Goal: Contribute content: Add original content to the website for others to see

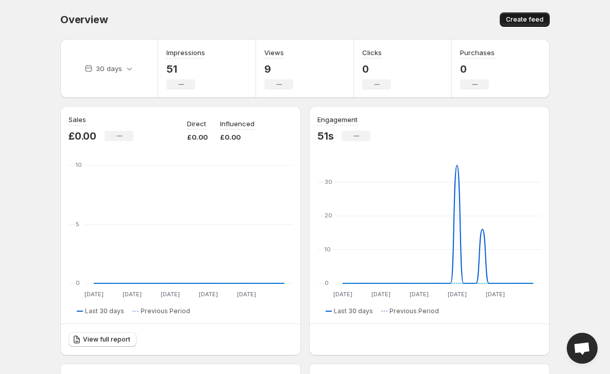
click at [543, 13] on button "Create feed" at bounding box center [525, 19] width 50 height 14
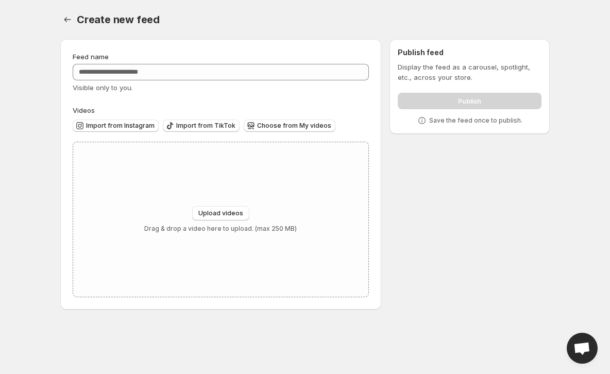
click at [58, 16] on div "Create new feed. This page is ready Create new feed Feed name Visible only to y…" at bounding box center [305, 161] width 514 height 322
click at [78, 22] on span "Create new feed" at bounding box center [118, 19] width 83 height 12
click at [70, 19] on icon "Settings" at bounding box center [67, 19] width 10 height 10
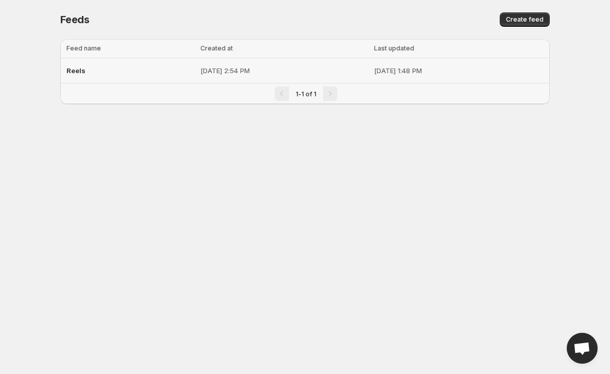
click at [197, 78] on td "[DATE] 2:54 PM" at bounding box center [284, 70] width 174 height 25
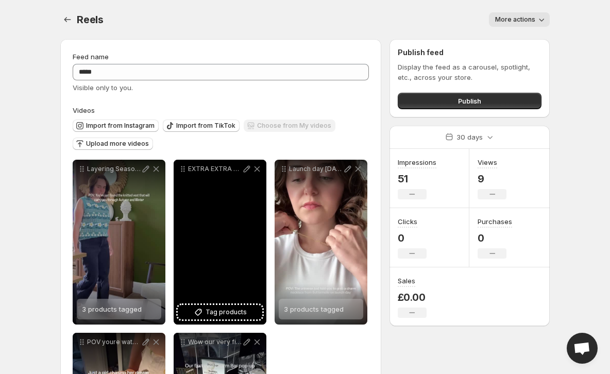
scroll to position [49, 0]
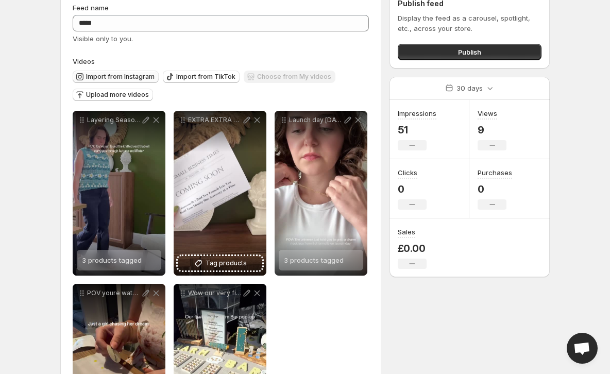
click at [137, 76] on span "Import from Instagram" at bounding box center [120, 77] width 69 height 8
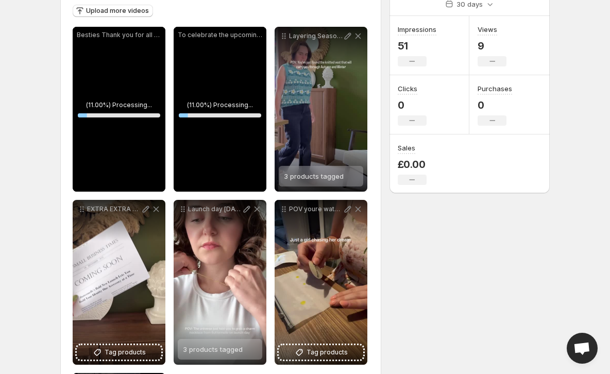
scroll to position [101, 0]
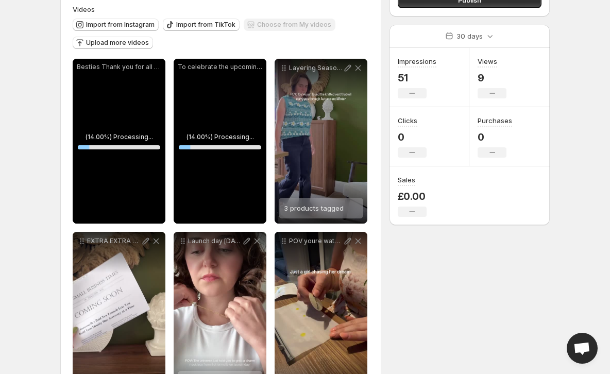
click at [232, 78] on div "To celebrate the upcoming launch of Buttermelle The Charm Bar were giving you t…" at bounding box center [220, 141] width 93 height 165
click at [246, 99] on div "To celebrate the upcoming launch of Buttermelle The Charm Bar were giving you t…" at bounding box center [220, 141] width 93 height 165
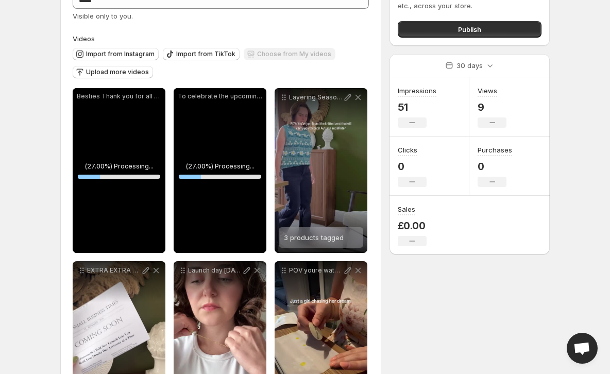
scroll to position [70, 0]
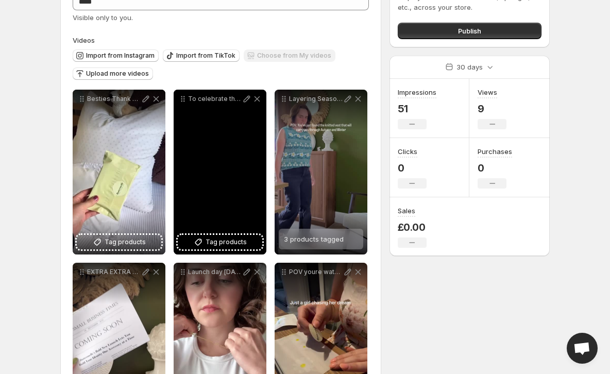
click at [259, 99] on icon at bounding box center [257, 99] width 10 height 10
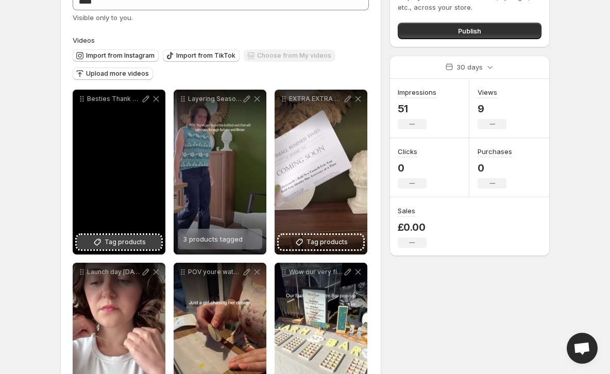
click at [143, 245] on span "Tag products" at bounding box center [125, 242] width 41 height 10
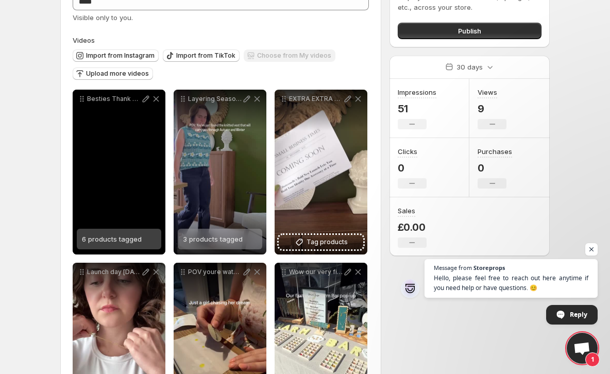
click at [133, 234] on div "6 products tagged" at bounding box center [112, 239] width 60 height 21
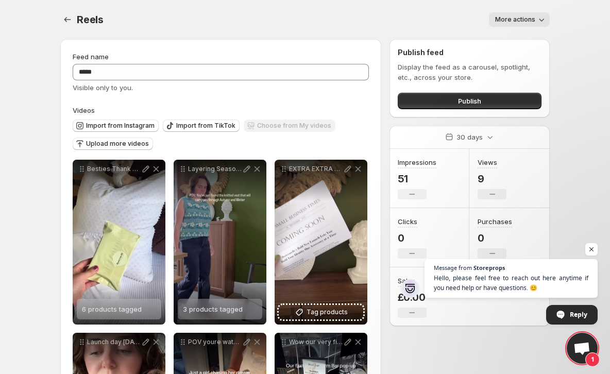
scroll to position [0, 0]
click at [491, 103] on button "Publish" at bounding box center [470, 101] width 144 height 16
click at [447, 103] on button "Publish" at bounding box center [470, 101] width 144 height 16
click at [203, 126] on span "Import from TikTok" at bounding box center [205, 126] width 59 height 8
